Goal: Transaction & Acquisition: Purchase product/service

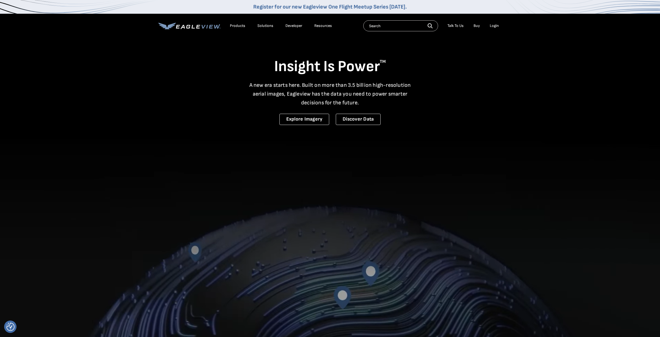
click at [494, 27] on div "Login" at bounding box center [493, 25] width 9 height 5
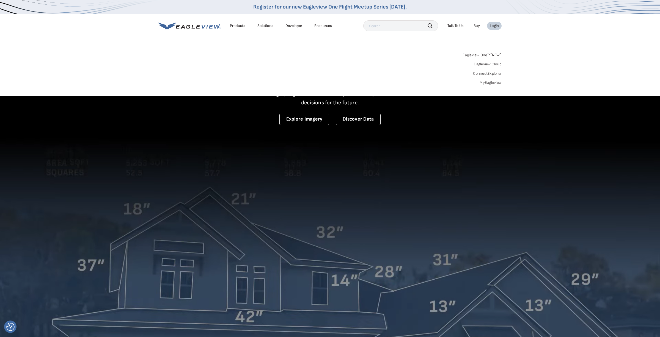
click at [495, 26] on div "Login" at bounding box center [493, 25] width 9 height 5
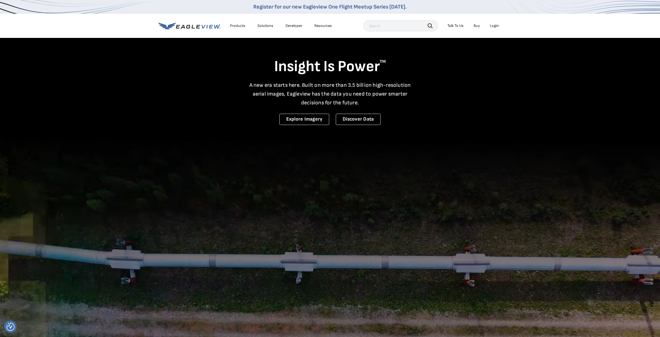
click at [493, 26] on div "Login" at bounding box center [493, 25] width 9 height 5
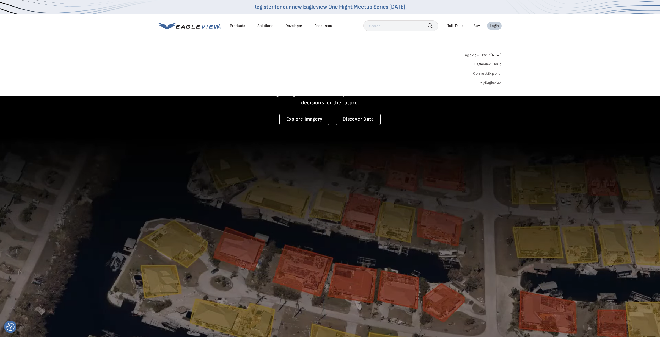
click at [489, 83] on link "MyEagleview" at bounding box center [490, 82] width 22 height 5
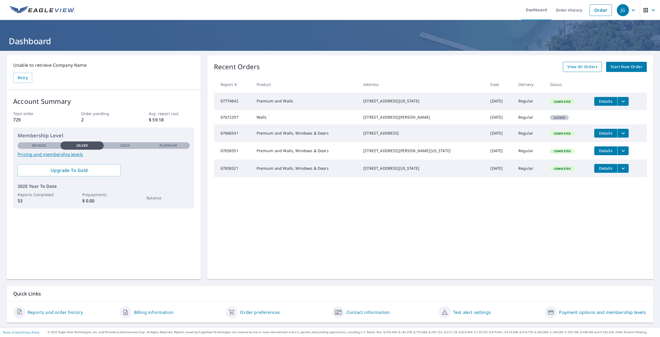
click at [576, 69] on span "View All Orders" at bounding box center [582, 66] width 30 height 7
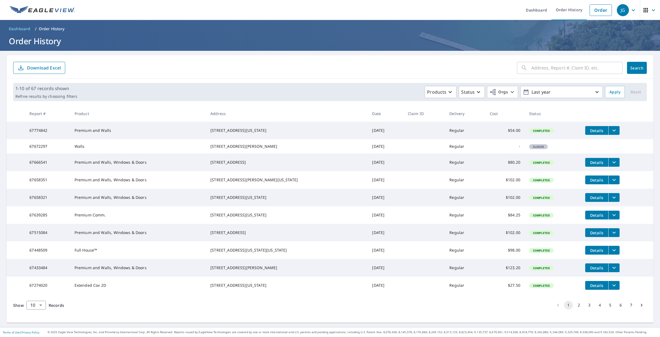
click at [542, 70] on input "text" at bounding box center [576, 67] width 91 height 15
type input "monroe"
click at [634, 70] on span "Search" at bounding box center [636, 67] width 11 height 5
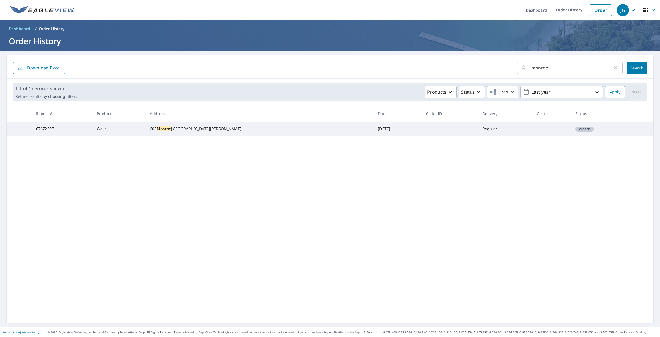
click at [171, 130] on mark "Monroe" at bounding box center [164, 128] width 15 height 5
click at [52, 130] on td "67672297" at bounding box center [62, 129] width 61 height 14
click at [575, 131] on span "Closed" at bounding box center [584, 129] width 18 height 4
click at [536, 9] on link "Dashboard" at bounding box center [536, 10] width 30 height 20
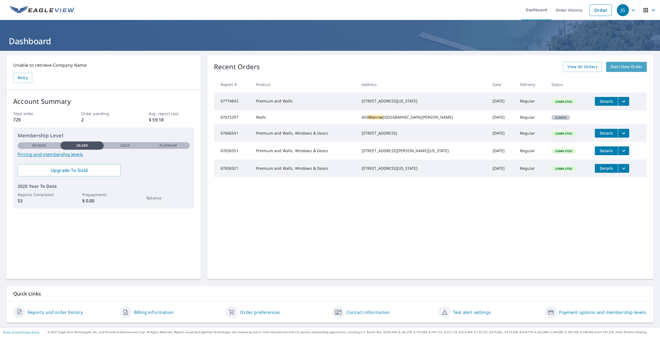
click at [628, 65] on span "Start New Order" at bounding box center [626, 66] width 32 height 7
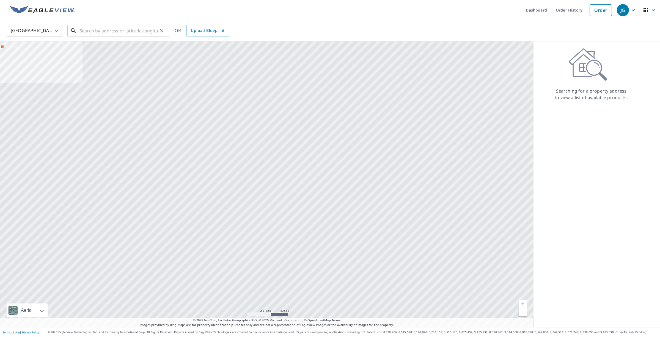
click at [96, 30] on input "text" at bounding box center [118, 30] width 78 height 15
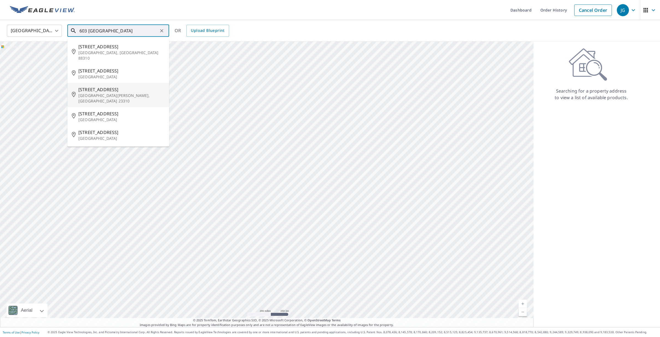
click at [99, 93] on p "Cape Charles, VA 23310" at bounding box center [121, 98] width 86 height 11
type input "603 Monroe Ave Cape Charles, VA 23310"
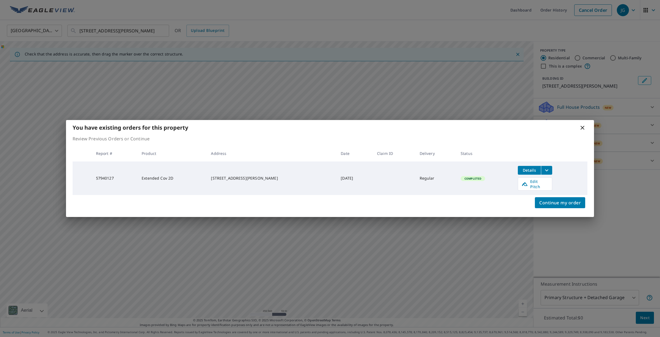
click at [543, 171] on icon "filesDropdownBtn-57940127" at bounding box center [546, 170] width 7 height 7
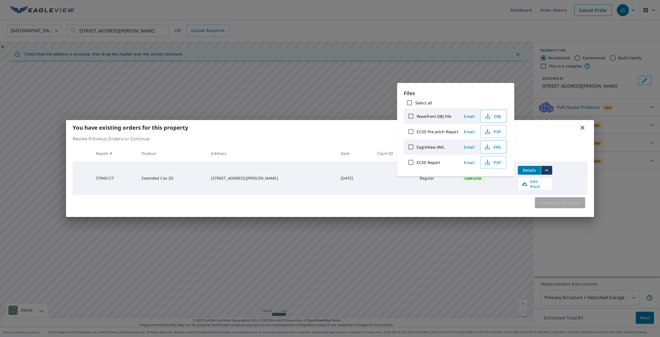
click at [567, 204] on span "Continue my order" at bounding box center [559, 203] width 41 height 8
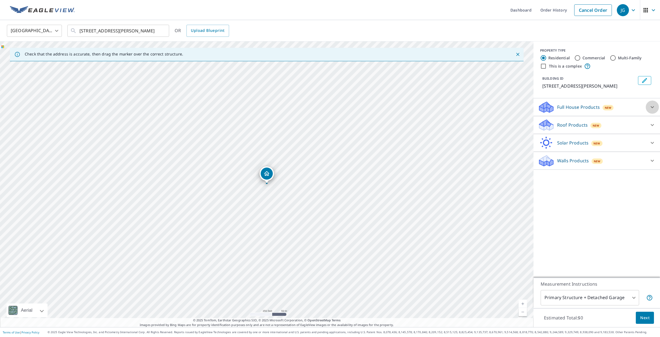
click at [652, 107] on icon at bounding box center [652, 107] width 7 height 7
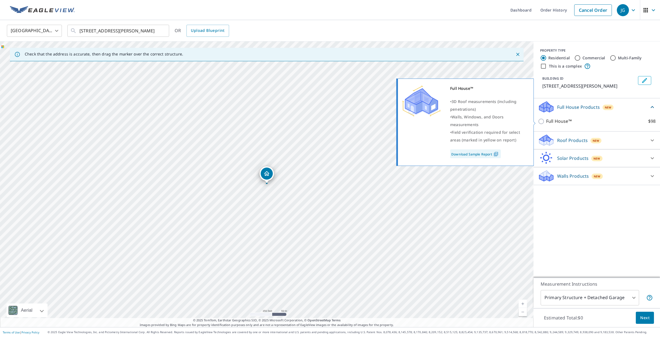
click at [539, 121] on input "Full House™ $98" at bounding box center [542, 121] width 8 height 7
checkbox input "true"
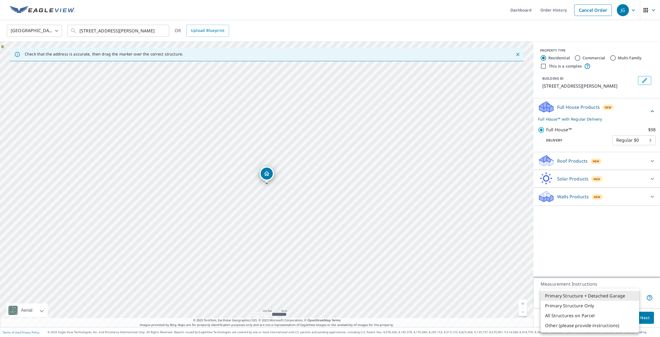
click at [634, 298] on body "JG JG Dashboard Order History Cancel Order JG United States US ​ 603 Monroe Ave…" at bounding box center [330, 168] width 660 height 337
click at [603, 304] on li "Primary Structure Only" at bounding box center [589, 306] width 98 height 10
type input "2"
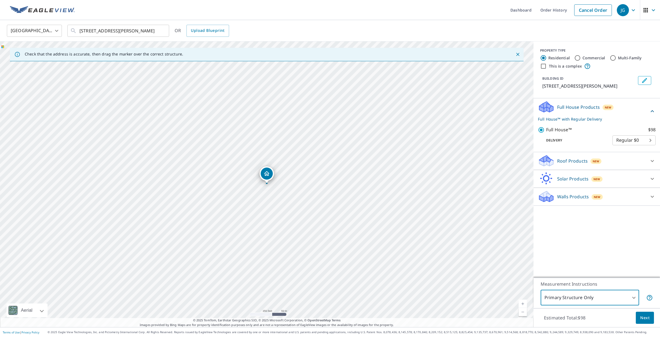
click at [643, 316] on span "Next" at bounding box center [644, 318] width 9 height 7
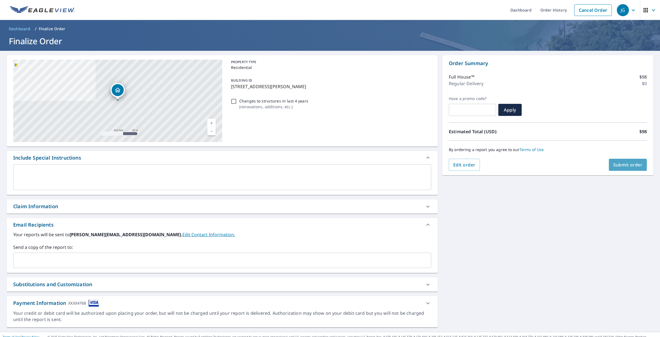
click at [633, 166] on span "Submit order" at bounding box center [627, 165] width 29 height 6
